Goal: Task Accomplishment & Management: Manage account settings

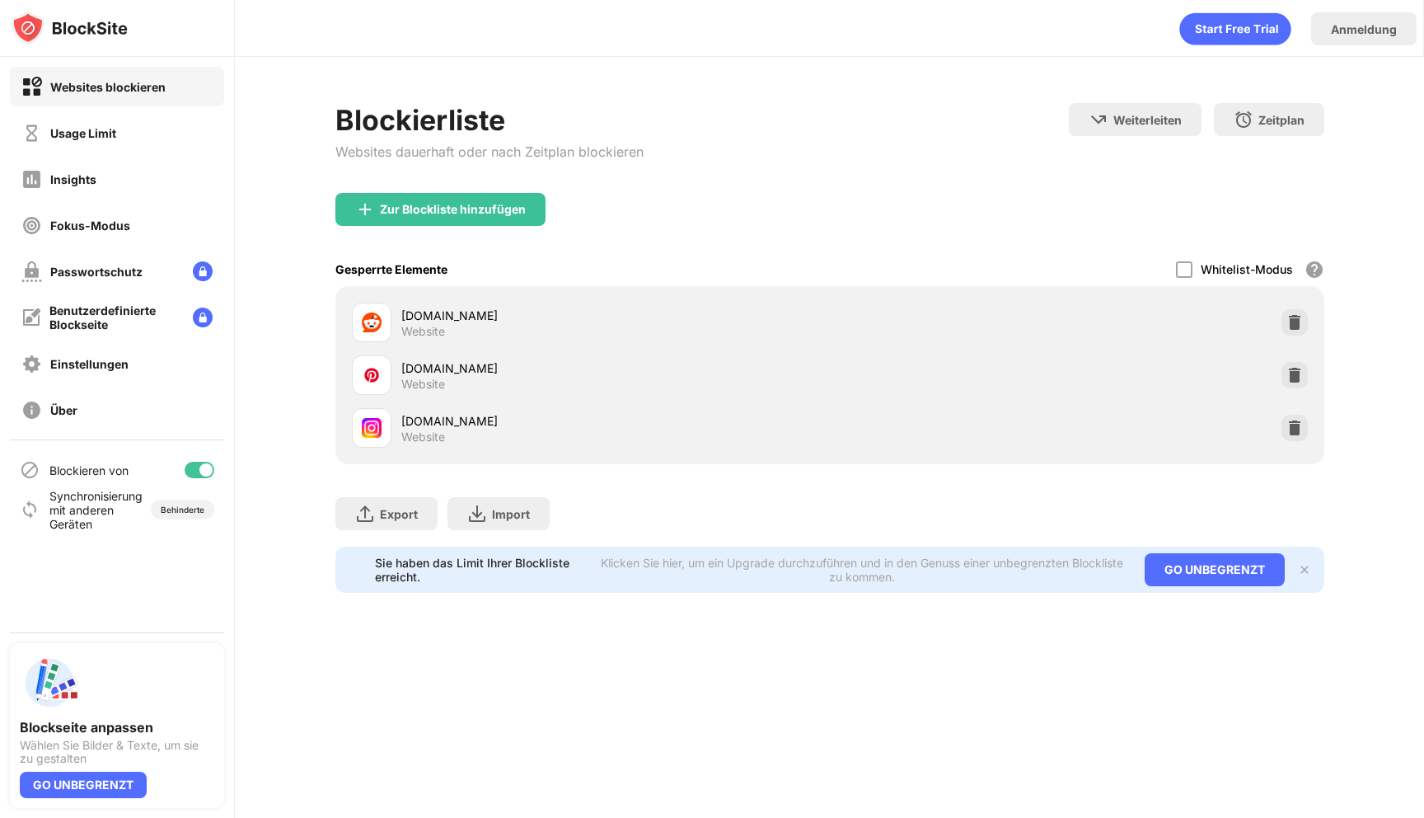
click at [197, 474] on div at bounding box center [200, 469] width 30 height 16
click at [202, 466] on div at bounding box center [200, 469] width 30 height 16
